Goal: Find contact information: Obtain details needed to contact an individual or organization

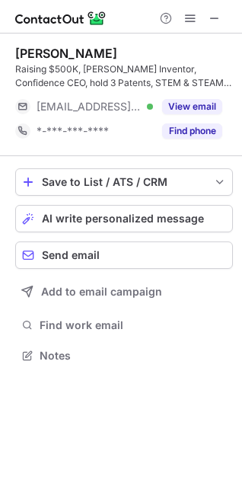
scroll to position [345, 242]
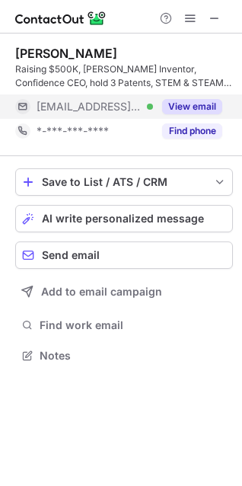
click at [184, 112] on button "View email" at bounding box center [192, 106] width 60 height 15
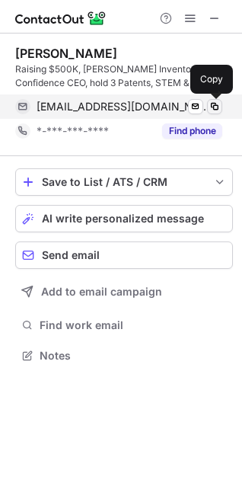
click at [210, 108] on span at bounding box center [215, 107] width 12 height 12
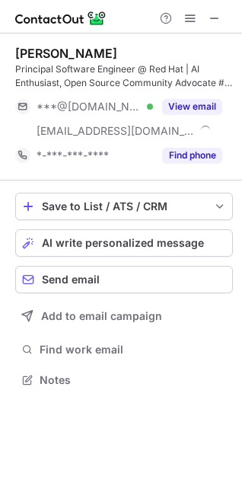
scroll to position [369, 242]
drag, startPoint x: 131, startPoint y: 47, endPoint x: 11, endPoint y: 59, distance: 120.9
click at [11, 59] on div "[PERSON_NAME] Principal Software Engineer @ Red Hat | AI Enthusiast, Open Sourc…" at bounding box center [121, 218] width 242 height 369
copy div "[PERSON_NAME]"
click at [21, 42] on div "[PERSON_NAME] Principal Software Engineer @ Red Hat | AI Enthusiast, Open Sourc…" at bounding box center [124, 107] width 218 height 147
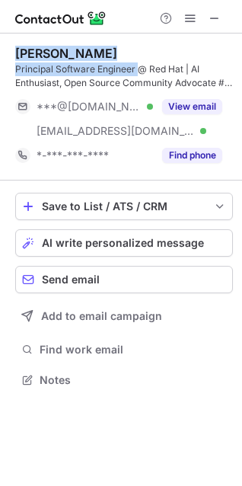
drag, startPoint x: 18, startPoint y: 53, endPoint x: 136, endPoint y: 68, distance: 119.0
click at [136, 68] on div "[PERSON_NAME] Principal Software Engineer @ Red Hat | AI Enthusiast, Open Sourc…" at bounding box center [124, 68] width 218 height 44
copy div "[PERSON_NAME] Principal Software Engineer"
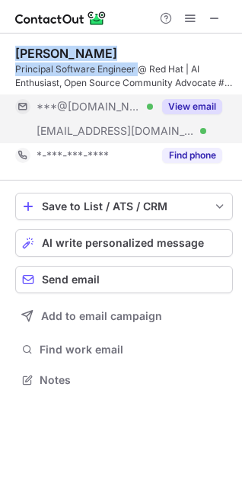
click at [190, 107] on button "View email" at bounding box center [192, 106] width 60 height 15
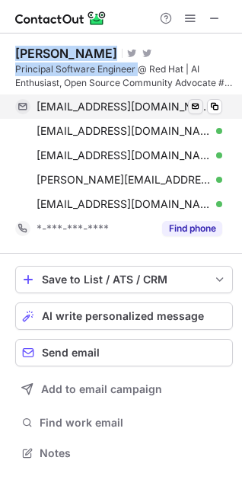
scroll to position [443, 242]
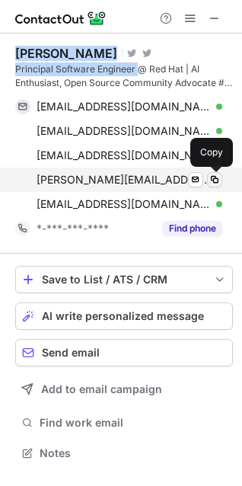
click at [218, 179] on span at bounding box center [215, 180] width 12 height 12
